Goal: Navigation & Orientation: Find specific page/section

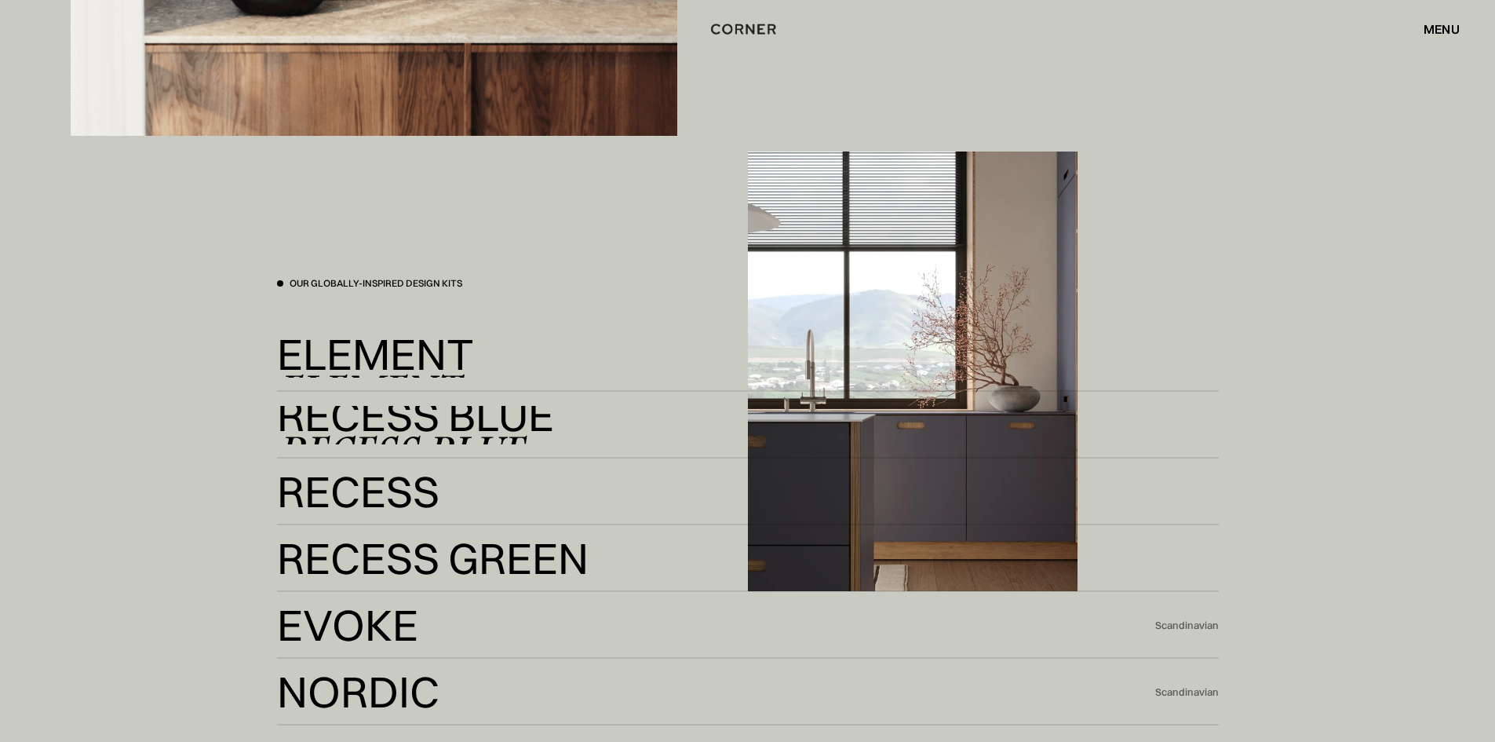
scroll to position [3610, 0]
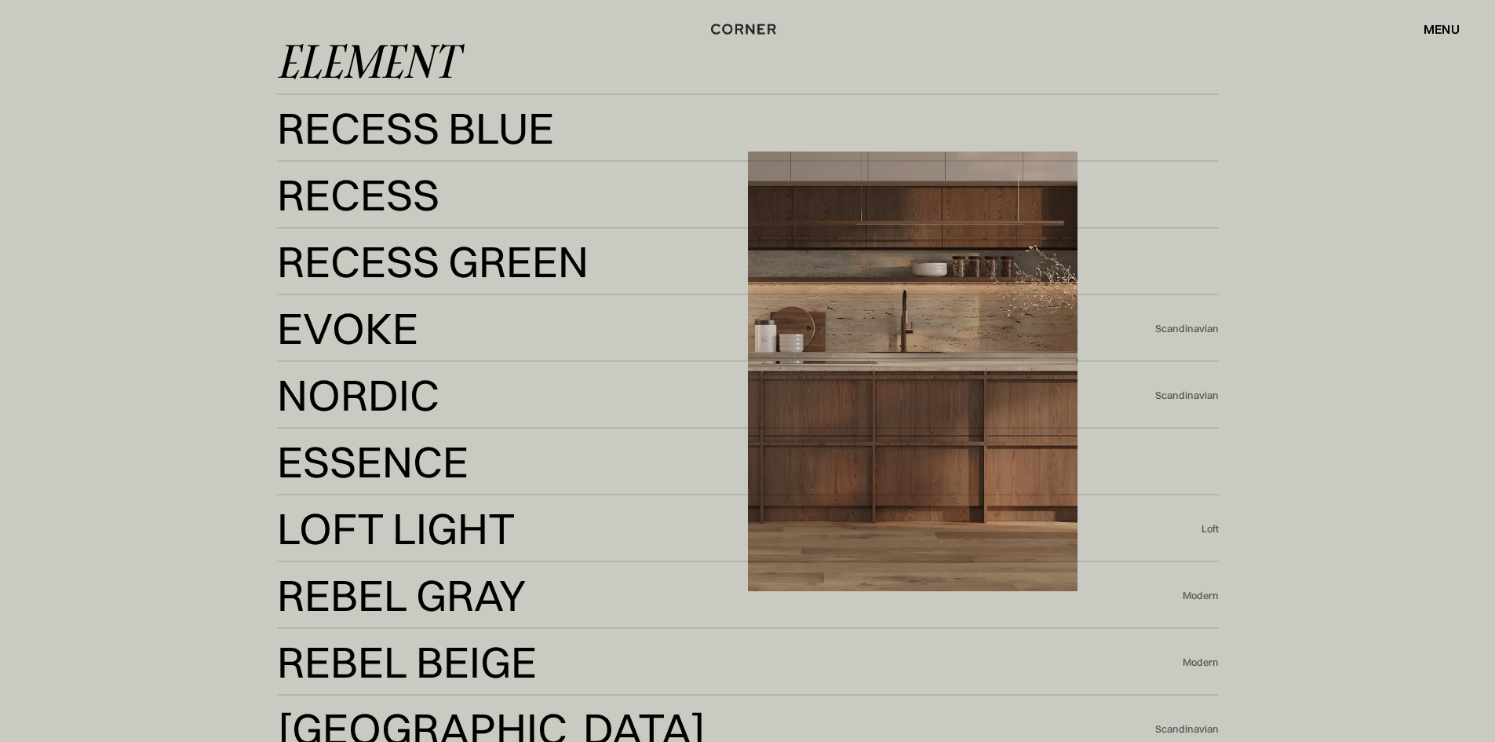
click at [323, 61] on div "Element" at bounding box center [367, 61] width 180 height 38
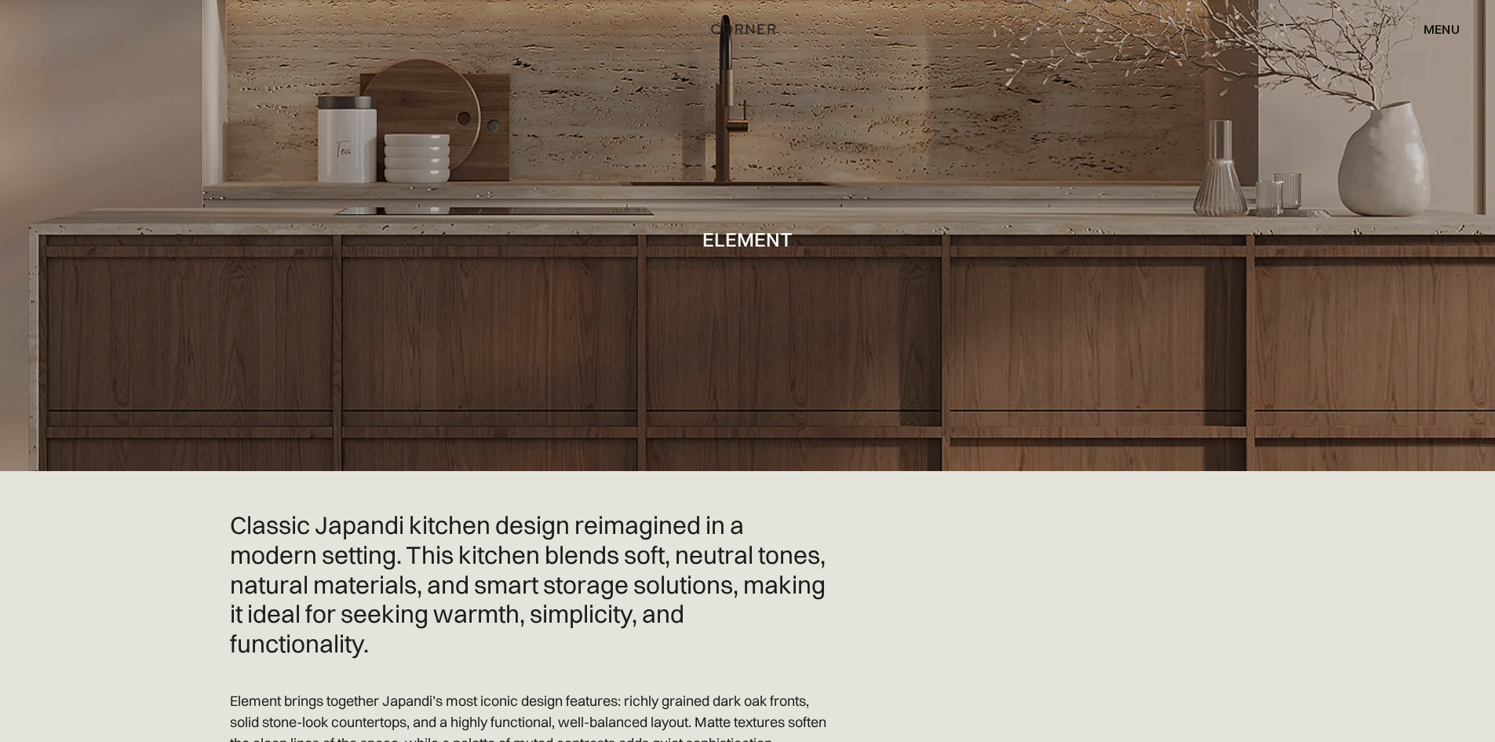
click at [1330, 337] on div at bounding box center [747, 235] width 1495 height 471
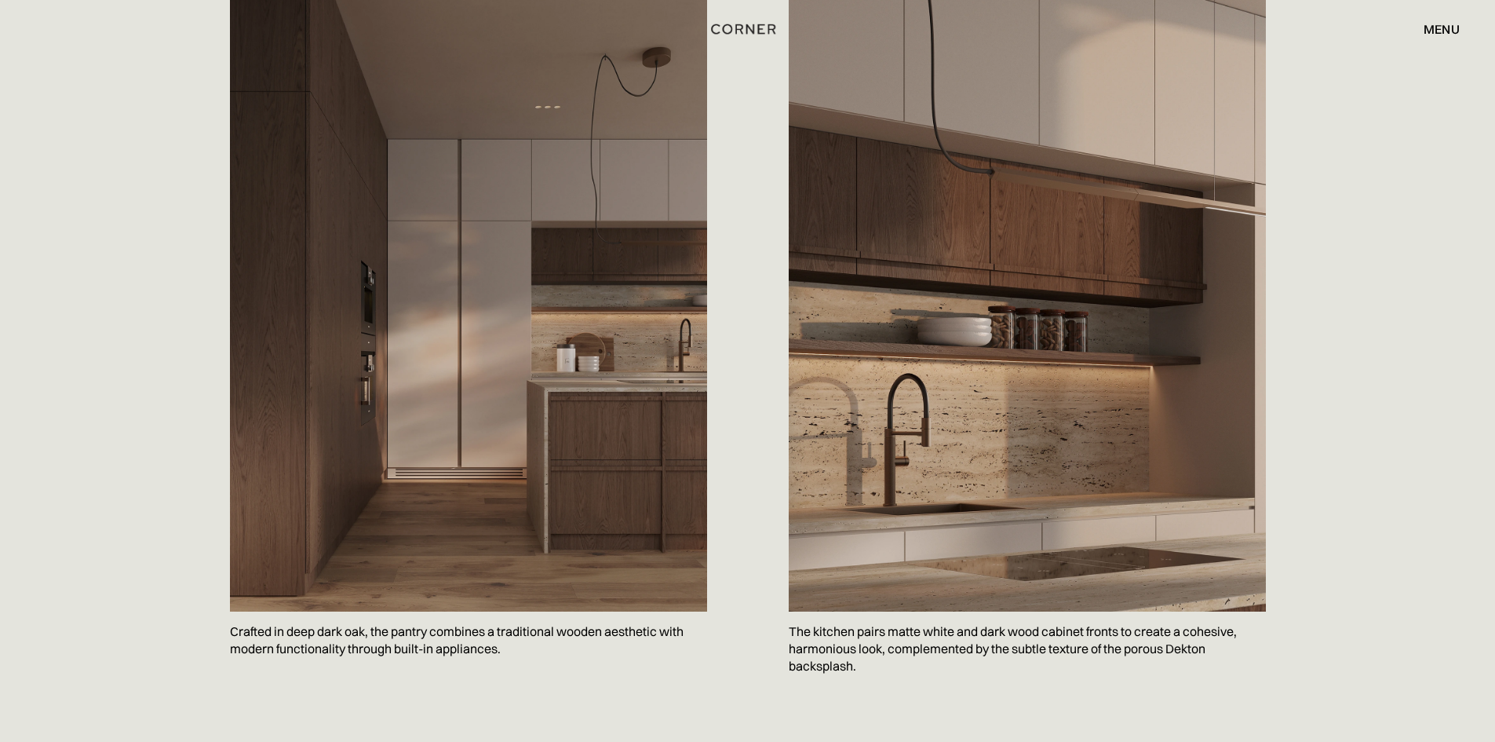
scroll to position [1805, 0]
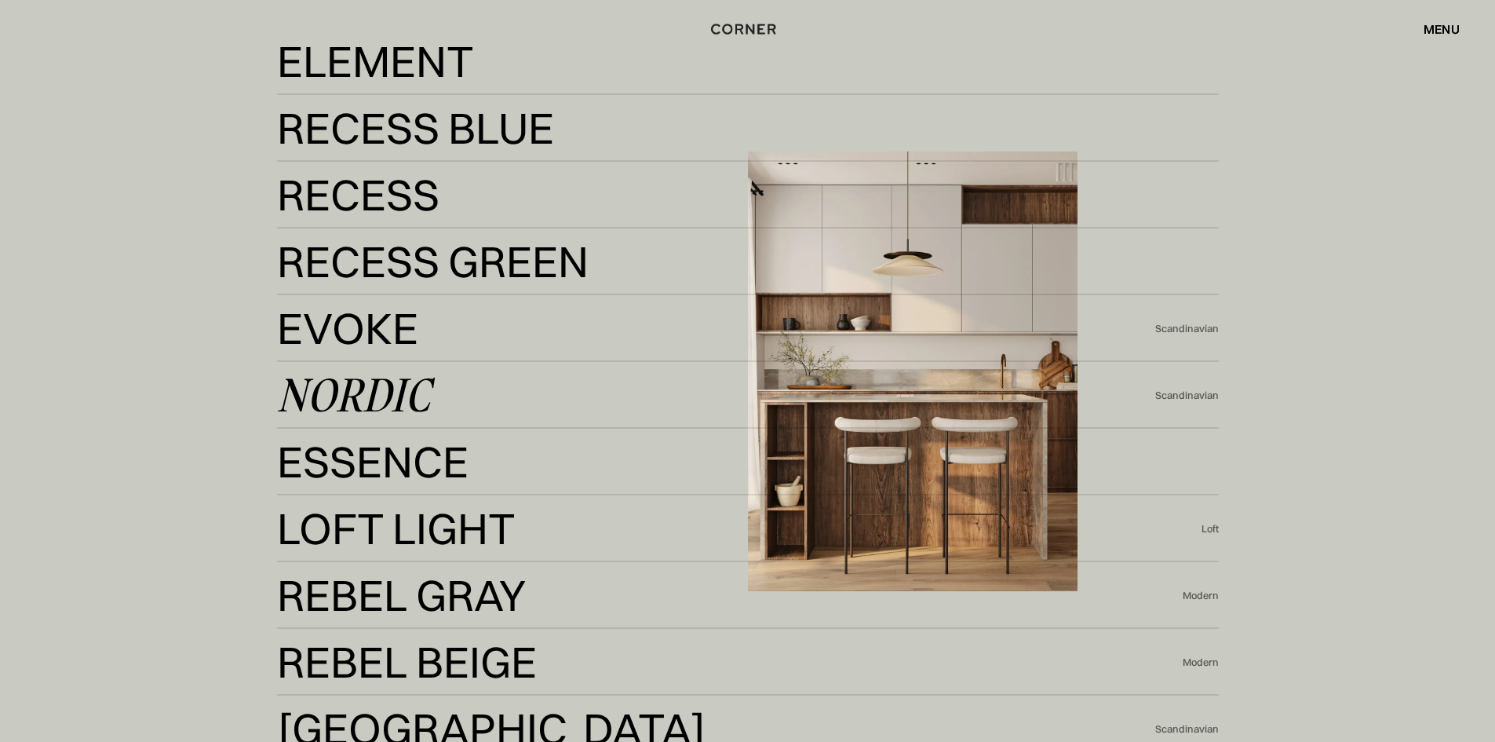
click at [343, 405] on div "Nordic" at bounding box center [353, 395] width 153 height 38
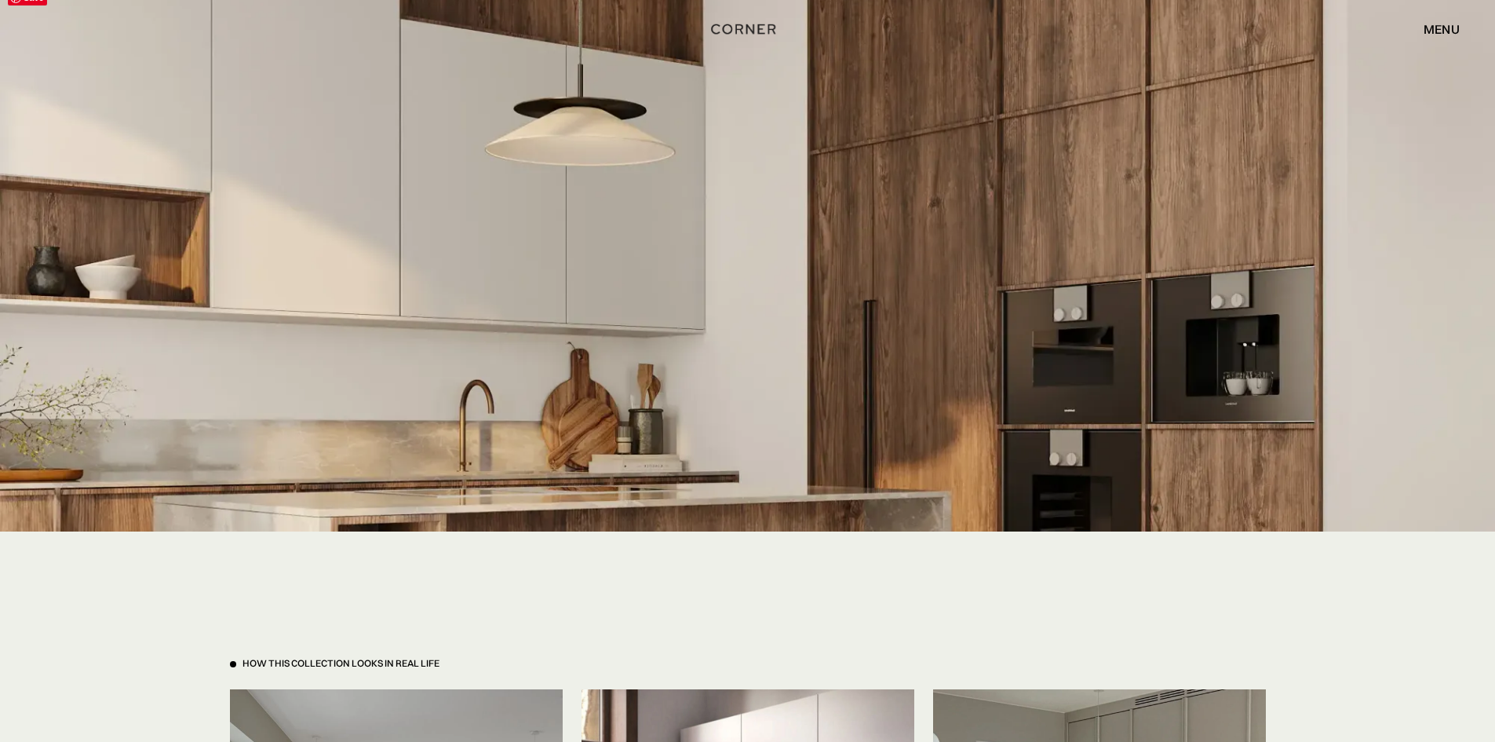
scroll to position [3453, 0]
